Goal: Transaction & Acquisition: Purchase product/service

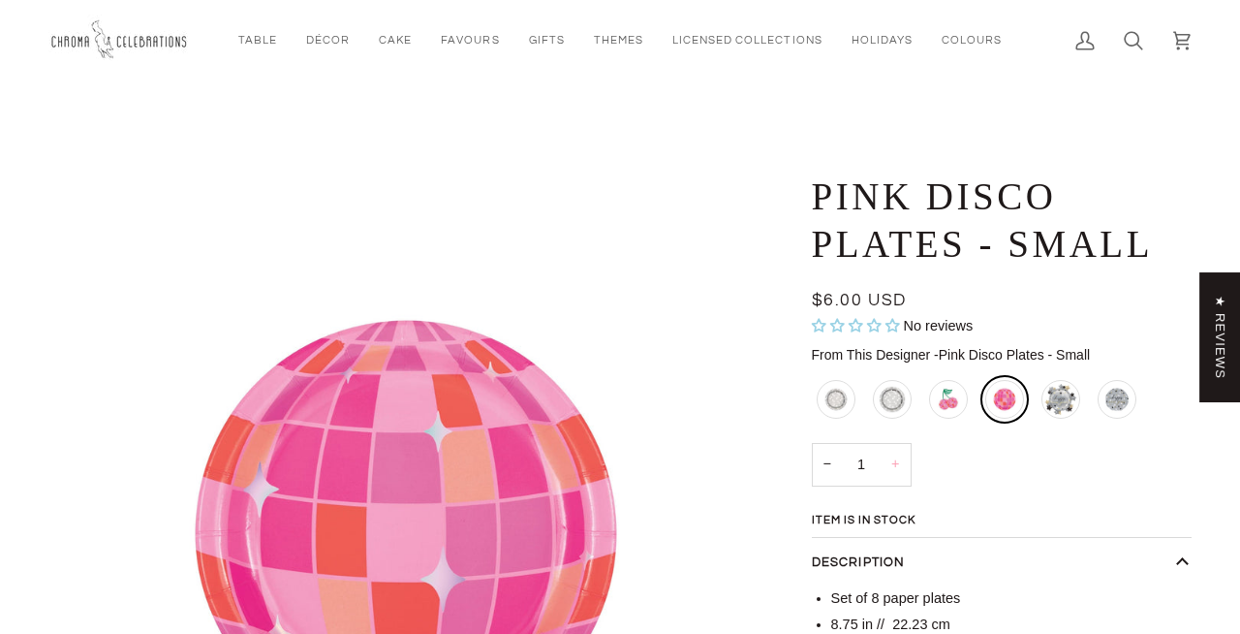
click at [900, 471] on button "+" at bounding box center [895, 465] width 31 height 44
type input "2"
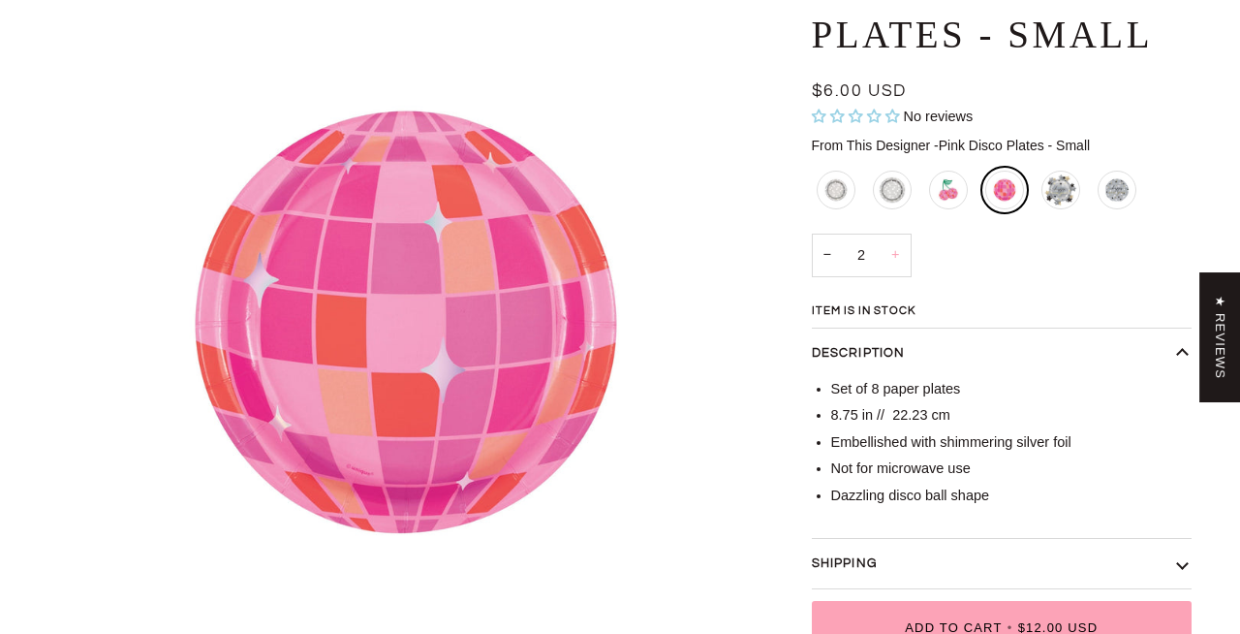
scroll to position [210, 0]
click at [955, 188] on div "Pink Disco Cherry Napkins" at bounding box center [949, 189] width 47 height 47
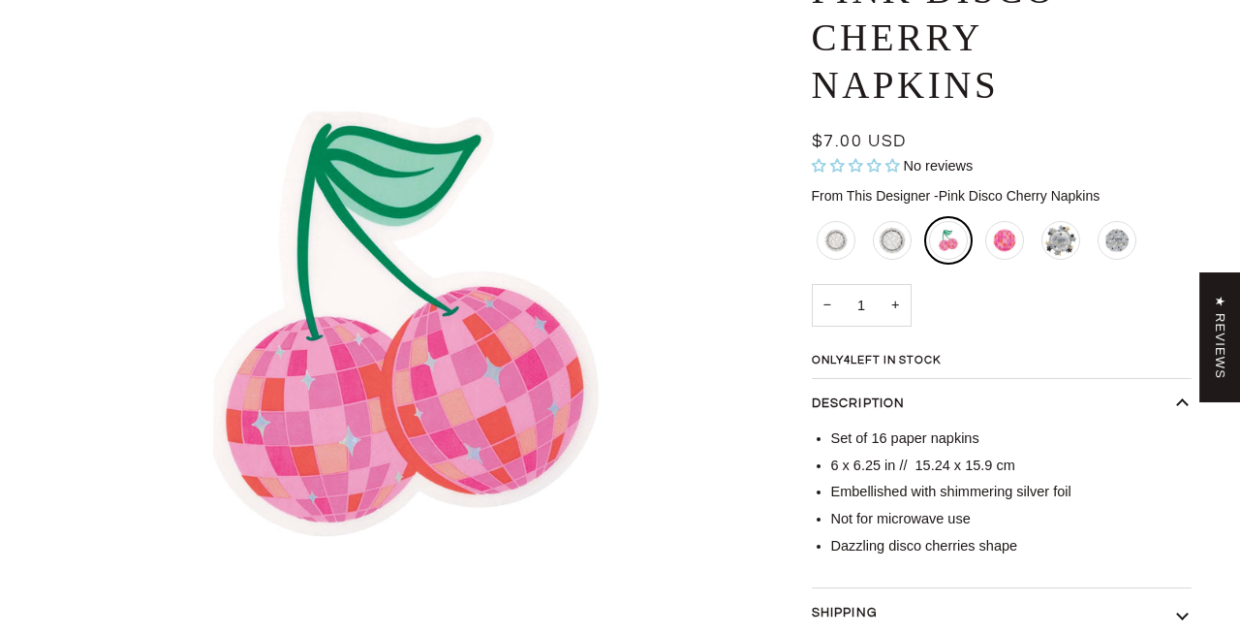
scroll to position [208, 0]
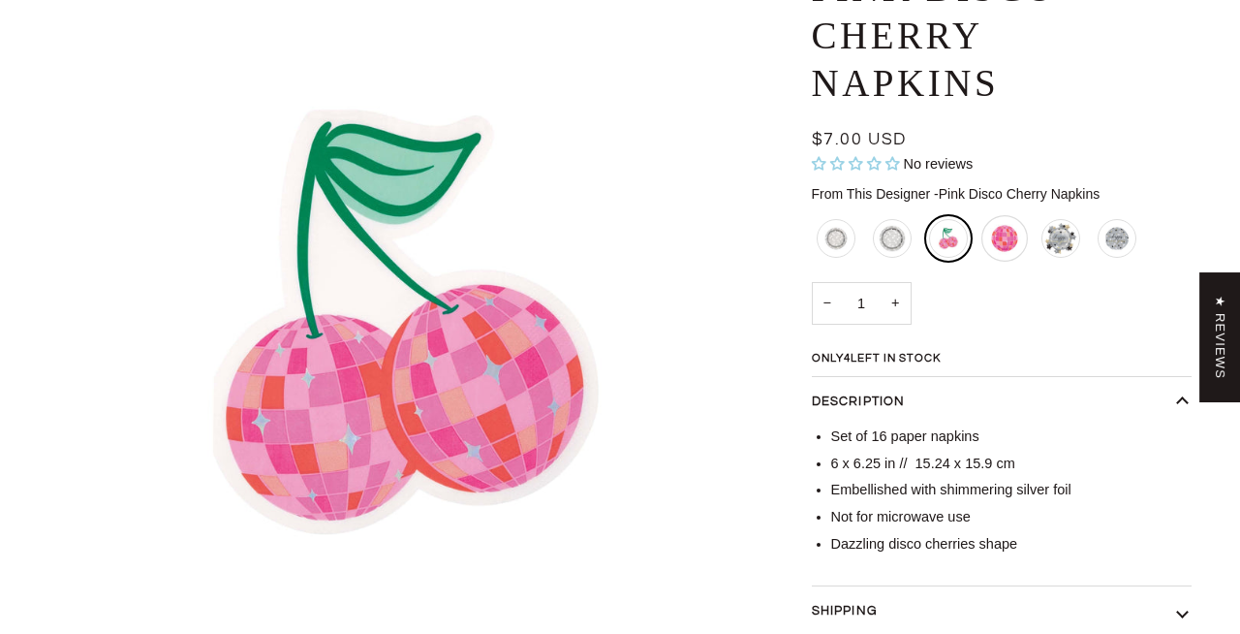
click at [991, 246] on div "Pink Disco Plates - Small" at bounding box center [1005, 238] width 47 height 47
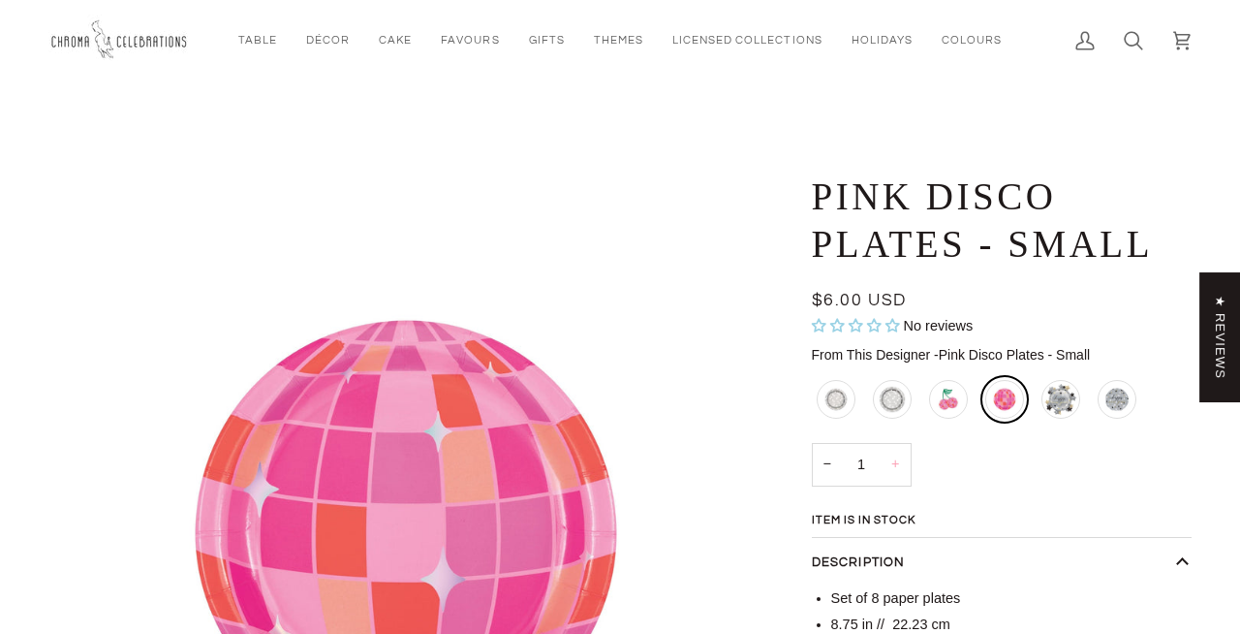
click at [898, 468] on button "+" at bounding box center [895, 465] width 31 height 44
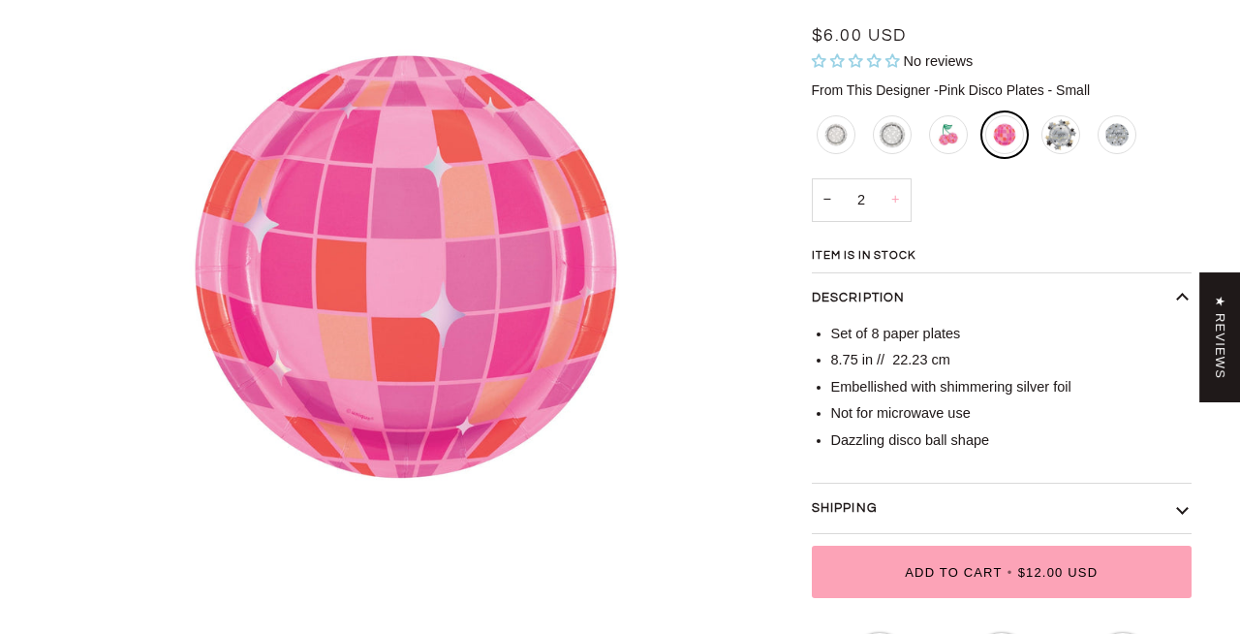
scroll to position [267, 0]
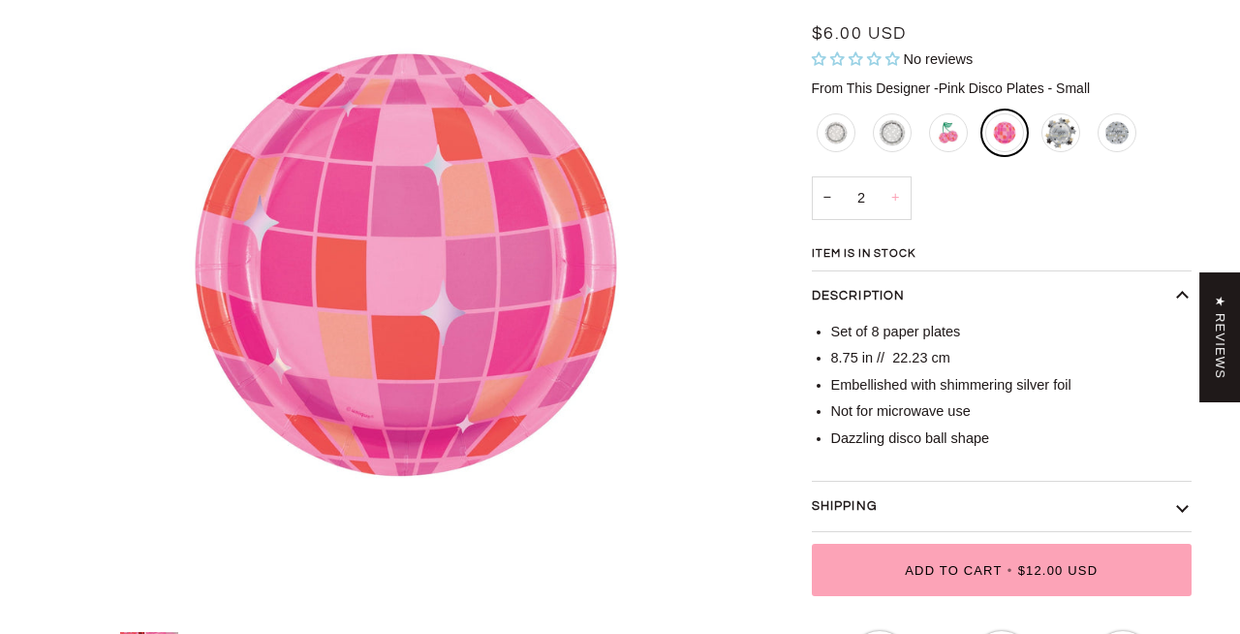
click at [897, 197] on button "+" at bounding box center [895, 198] width 31 height 44
type input "3"
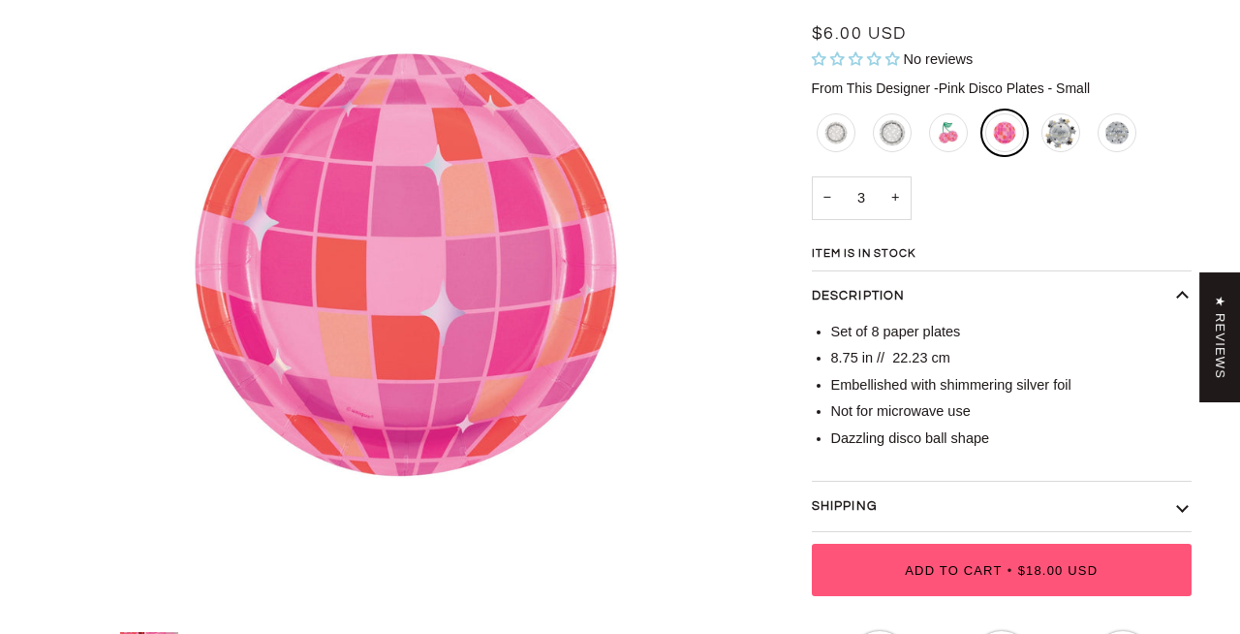
click at [982, 577] on span "Add to Cart" at bounding box center [953, 570] width 97 height 15
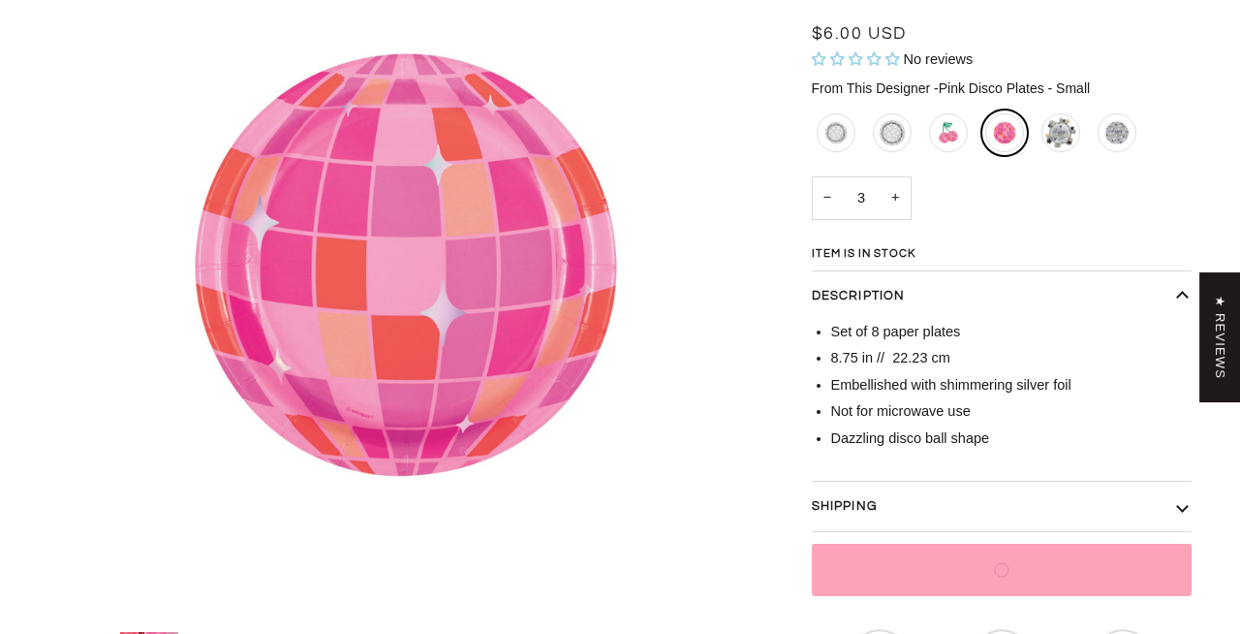
click at [957, 496] on button "Shipping" at bounding box center [1002, 507] width 381 height 50
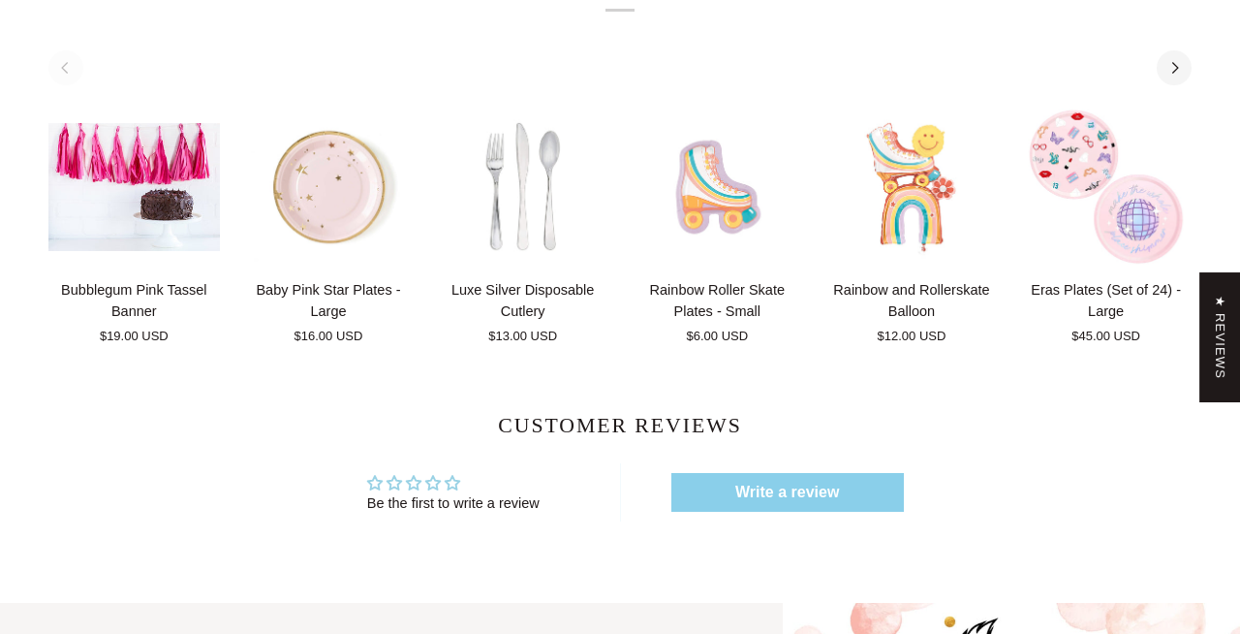
scroll to position [0, 0]
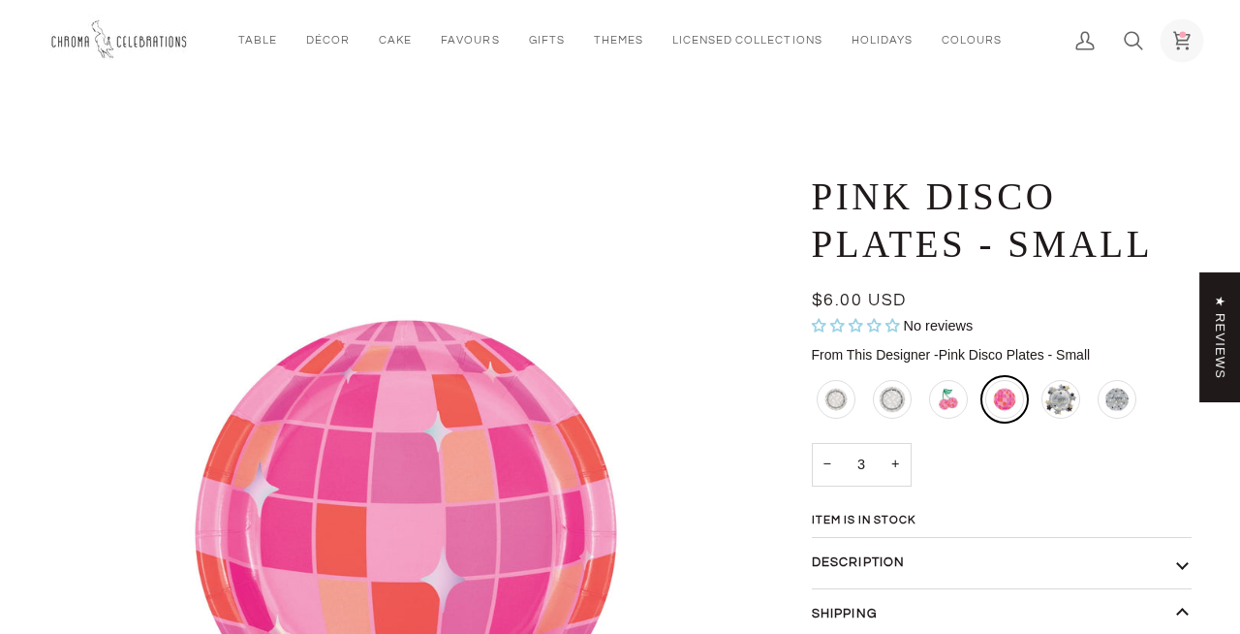
click at [1173, 41] on icon at bounding box center [1182, 40] width 19 height 19
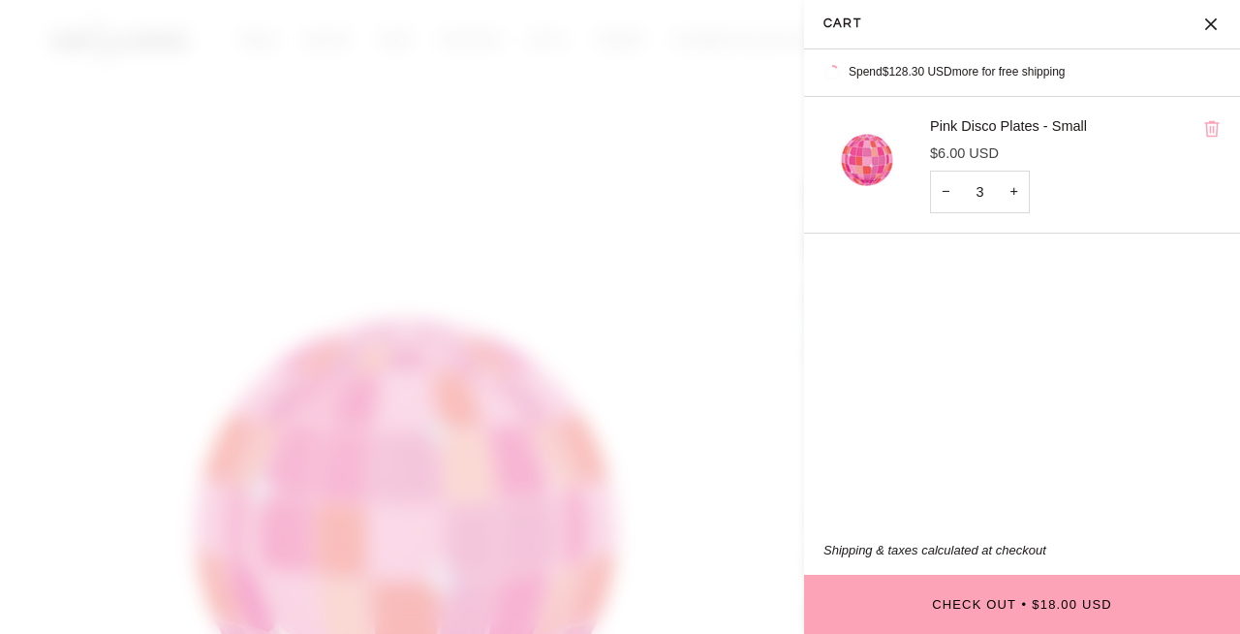
click at [1206, 132] on icon "Cart" at bounding box center [1212, 128] width 17 height 17
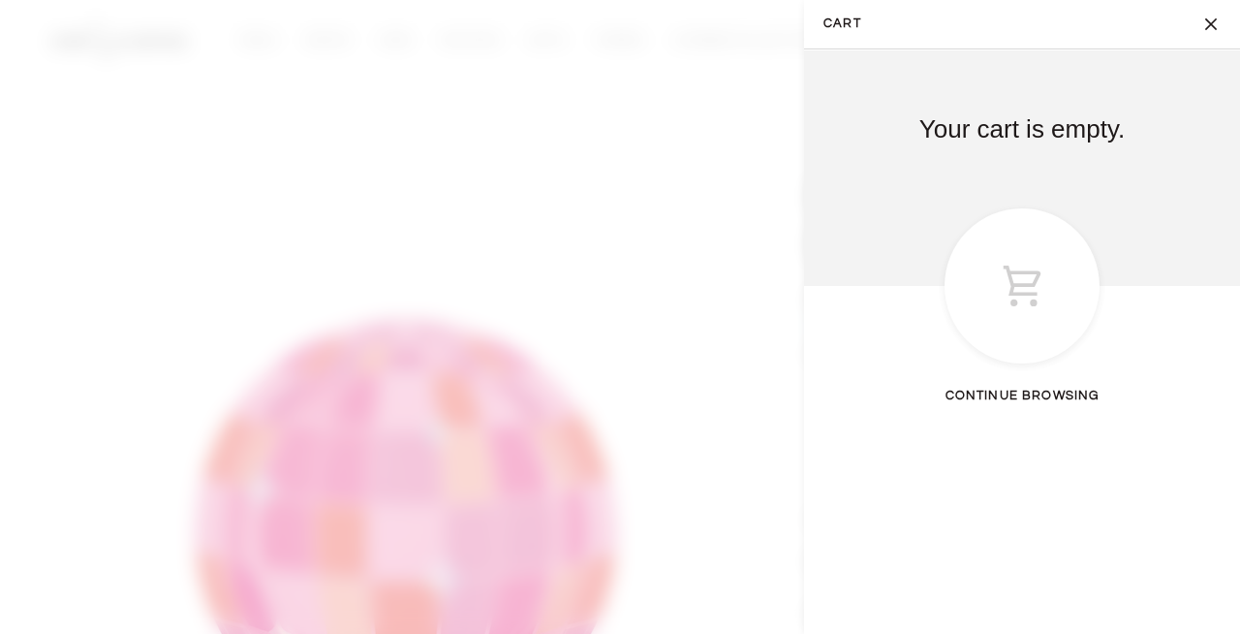
click at [1215, 19] on button "Close" at bounding box center [1216, 24] width 48 height 48
